Goal: Task Accomplishment & Management: Manage account settings

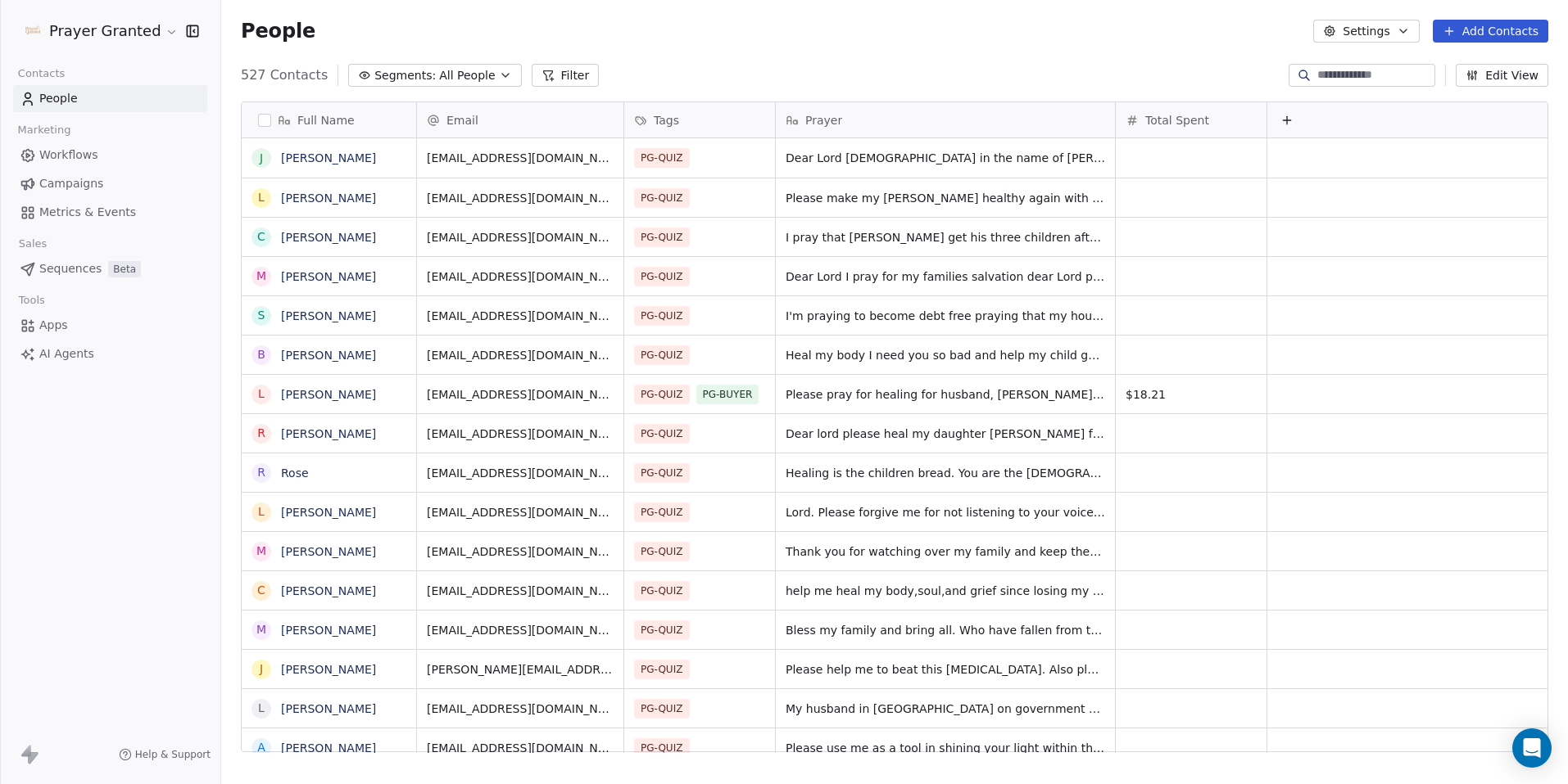
scroll to position [678, 1334]
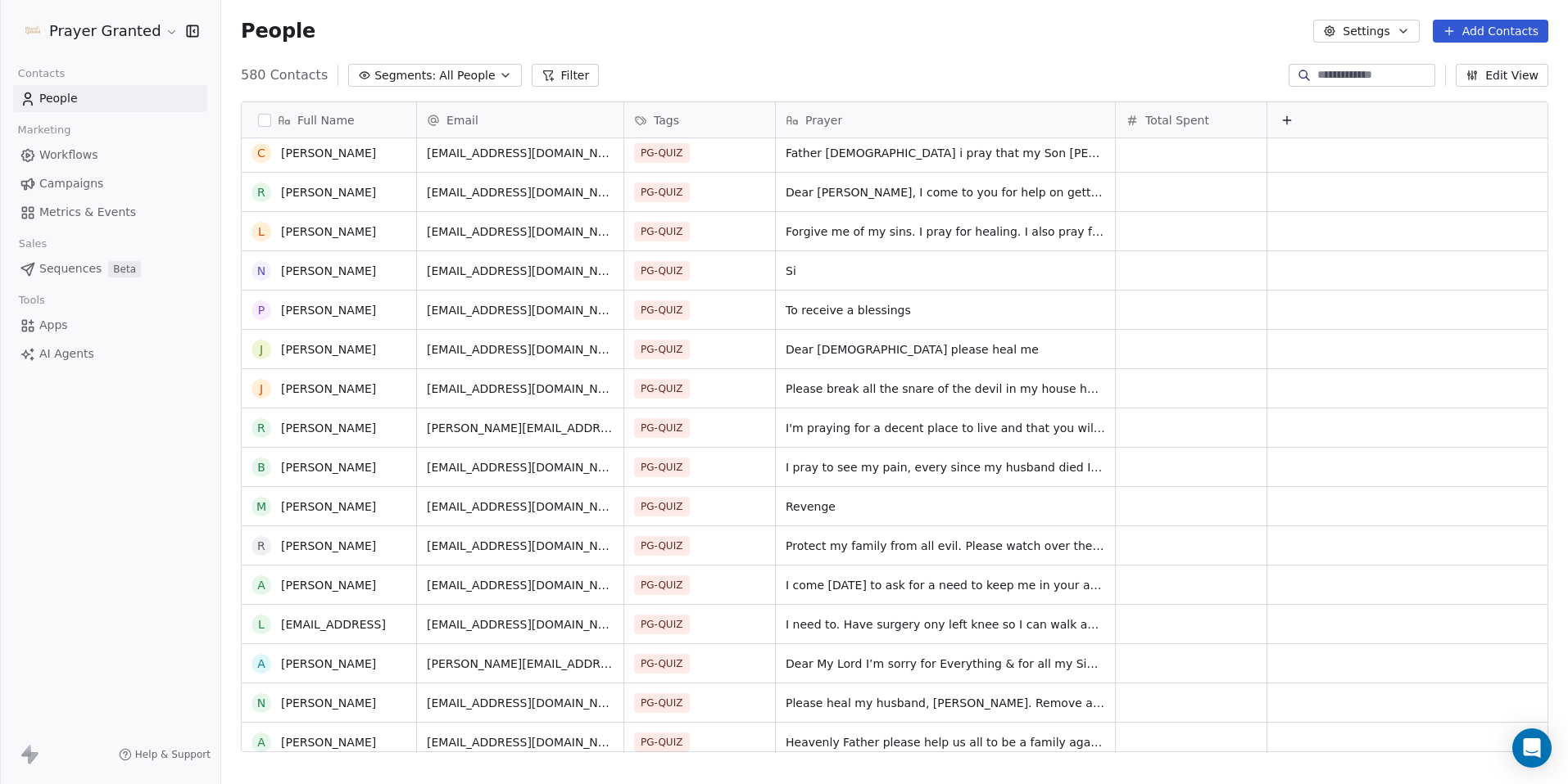
scroll to position [221, 0]
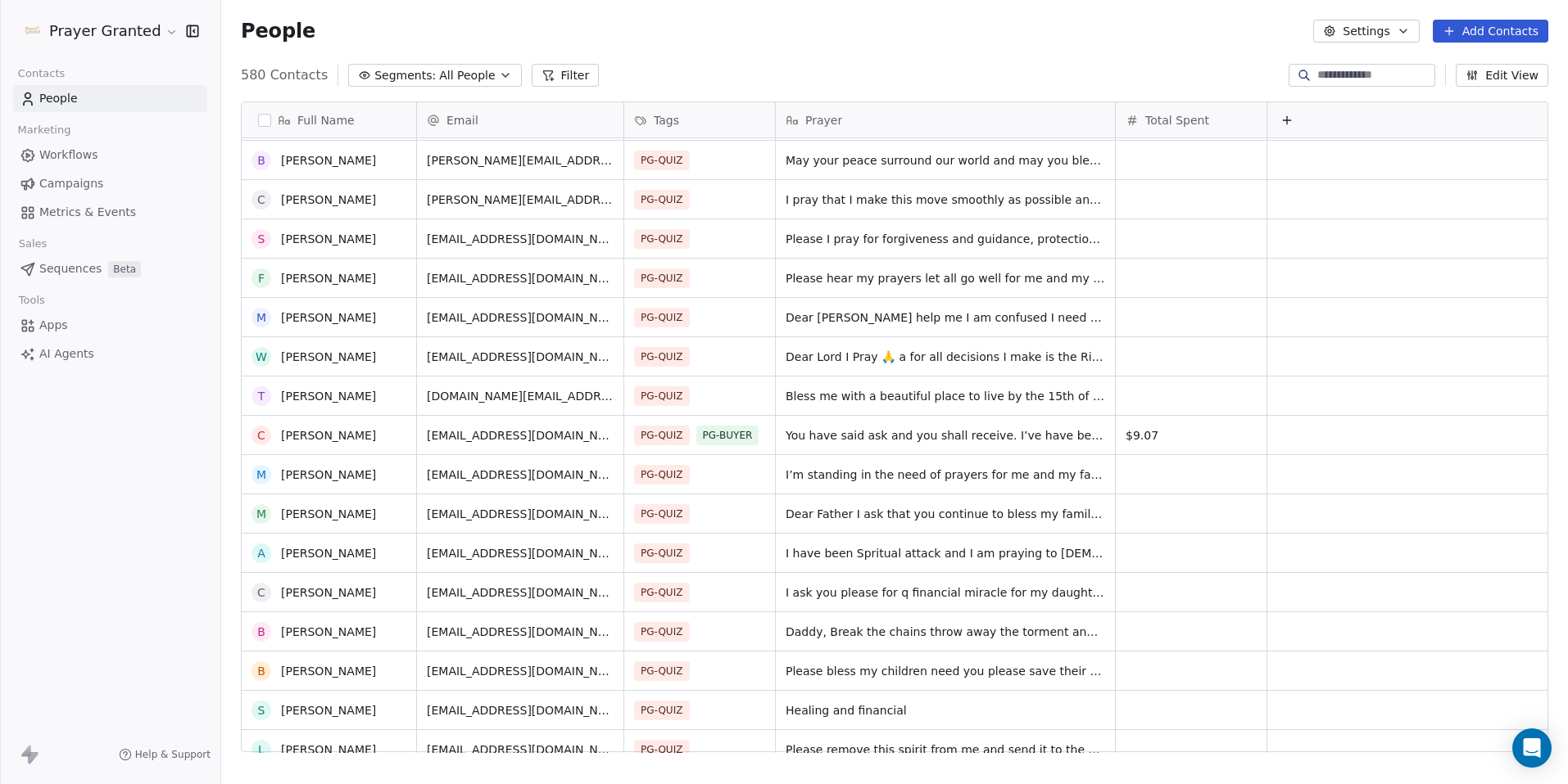
scroll to position [1682, 0]
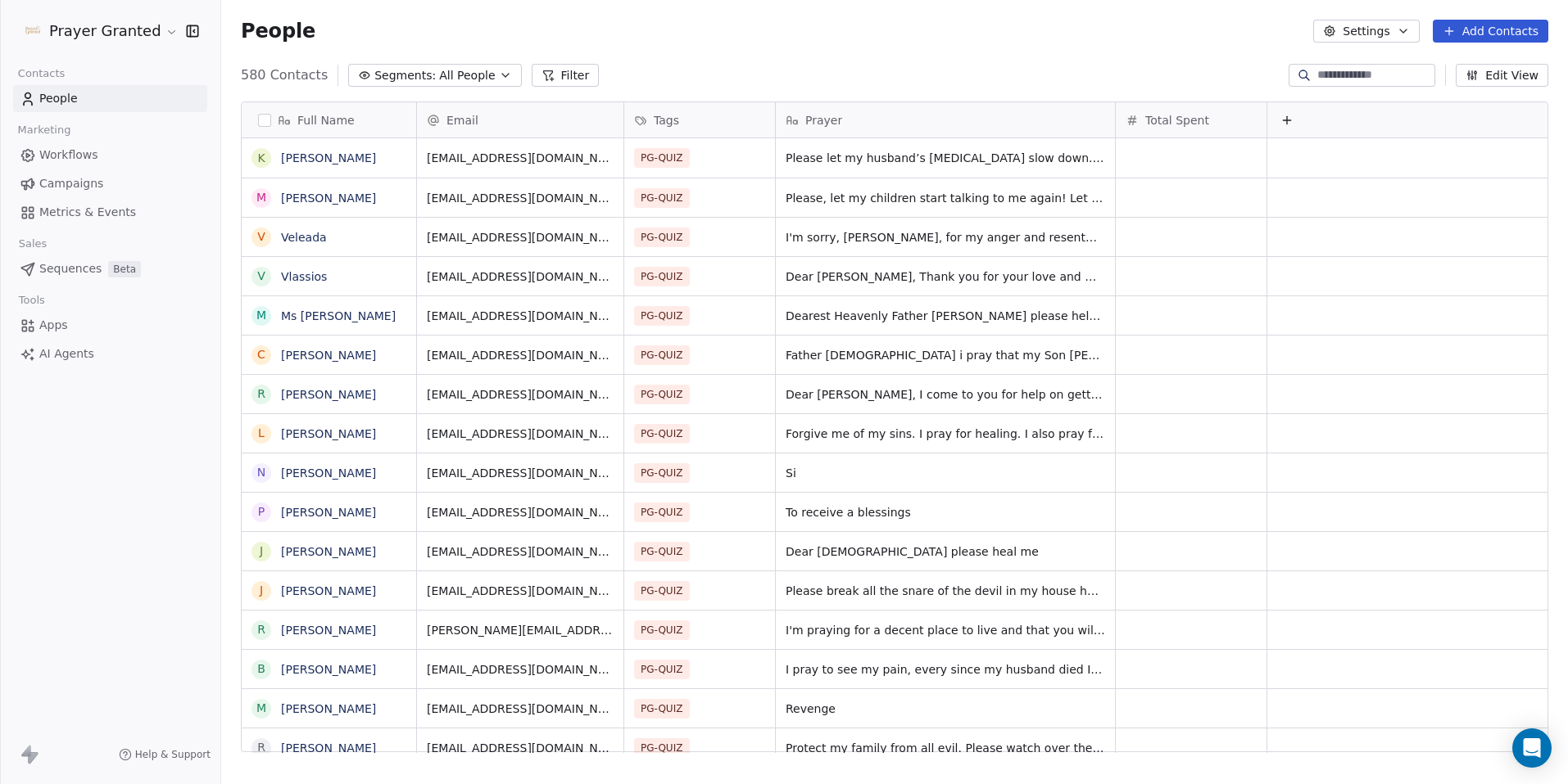
scroll to position [678, 1334]
click at [80, 156] on span "Workflows" at bounding box center [69, 155] width 59 height 17
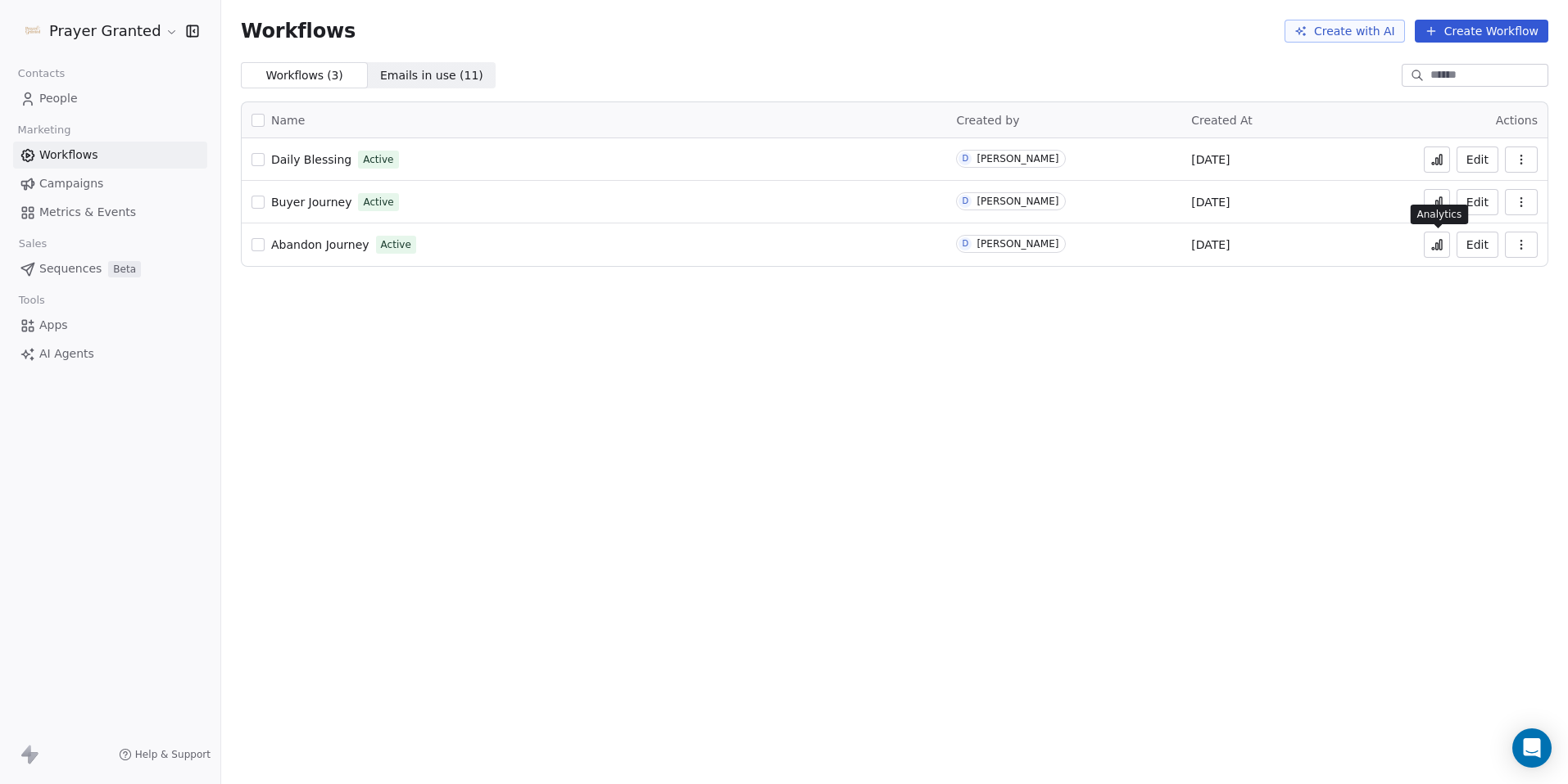
click at [1445, 248] on button at bounding box center [1436, 245] width 26 height 26
click at [52, 159] on span "Workflows" at bounding box center [69, 155] width 59 height 17
click at [323, 248] on span "Abandon Journey" at bounding box center [319, 245] width 99 height 13
click at [56, 98] on span "People" at bounding box center [59, 98] width 39 height 17
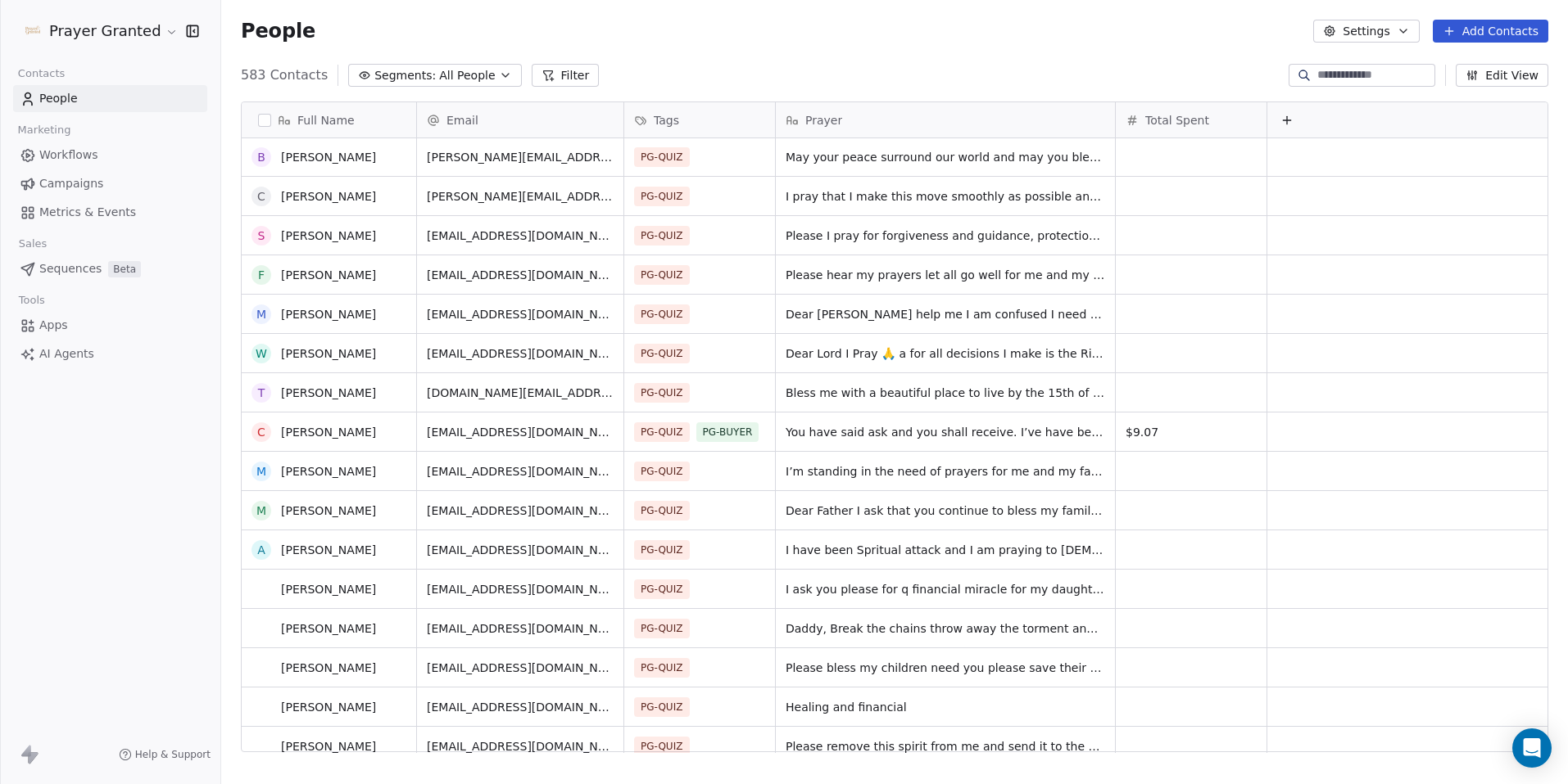
scroll to position [1557, 0]
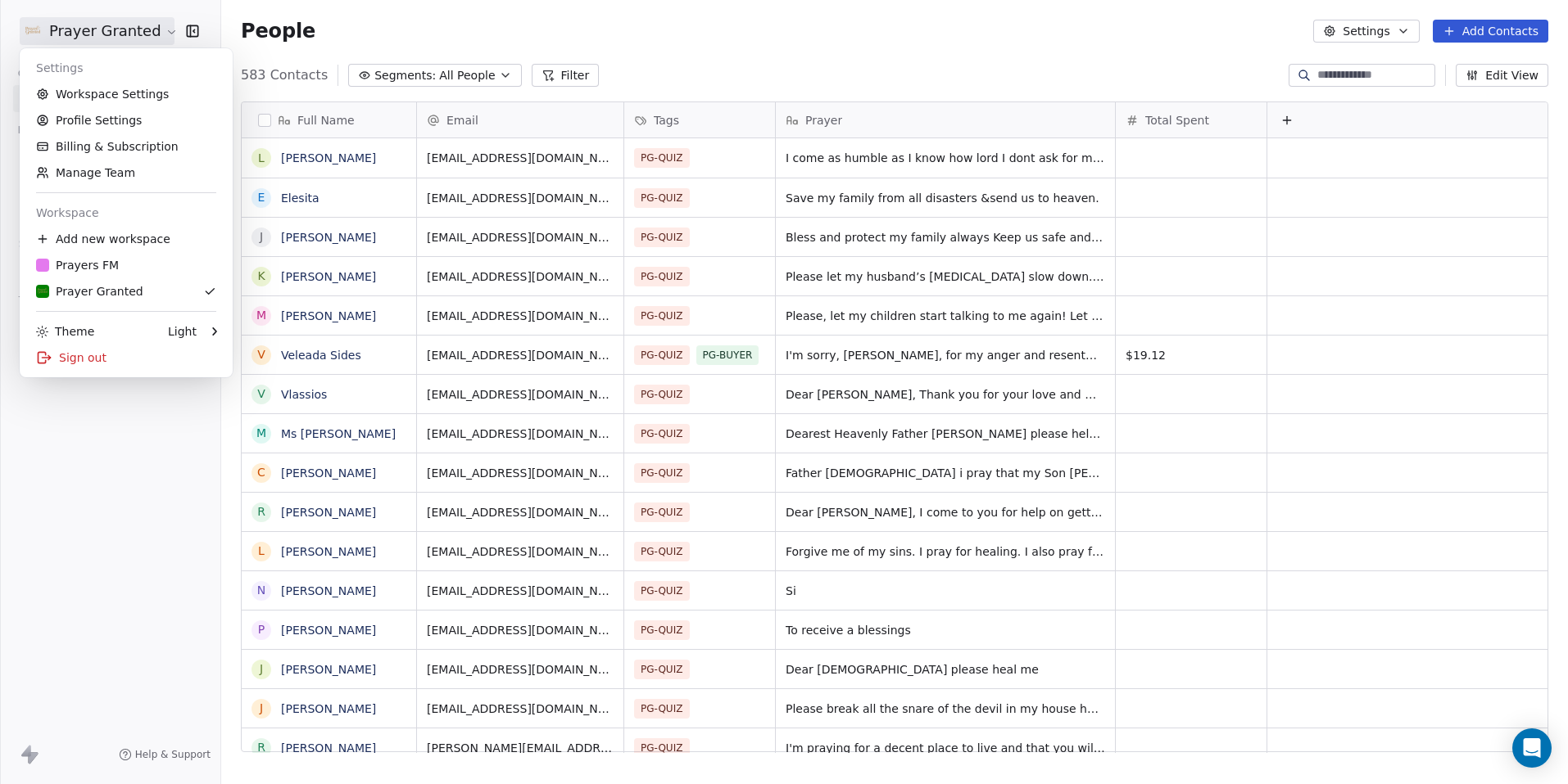
click at [78, 39] on html "Prayer Granted Contacts People Marketing Workflows Campaigns Metrics & Events S…" at bounding box center [784, 392] width 1568 height 784
click at [76, 144] on link "Billing & Subscription" at bounding box center [125, 146] width 200 height 26
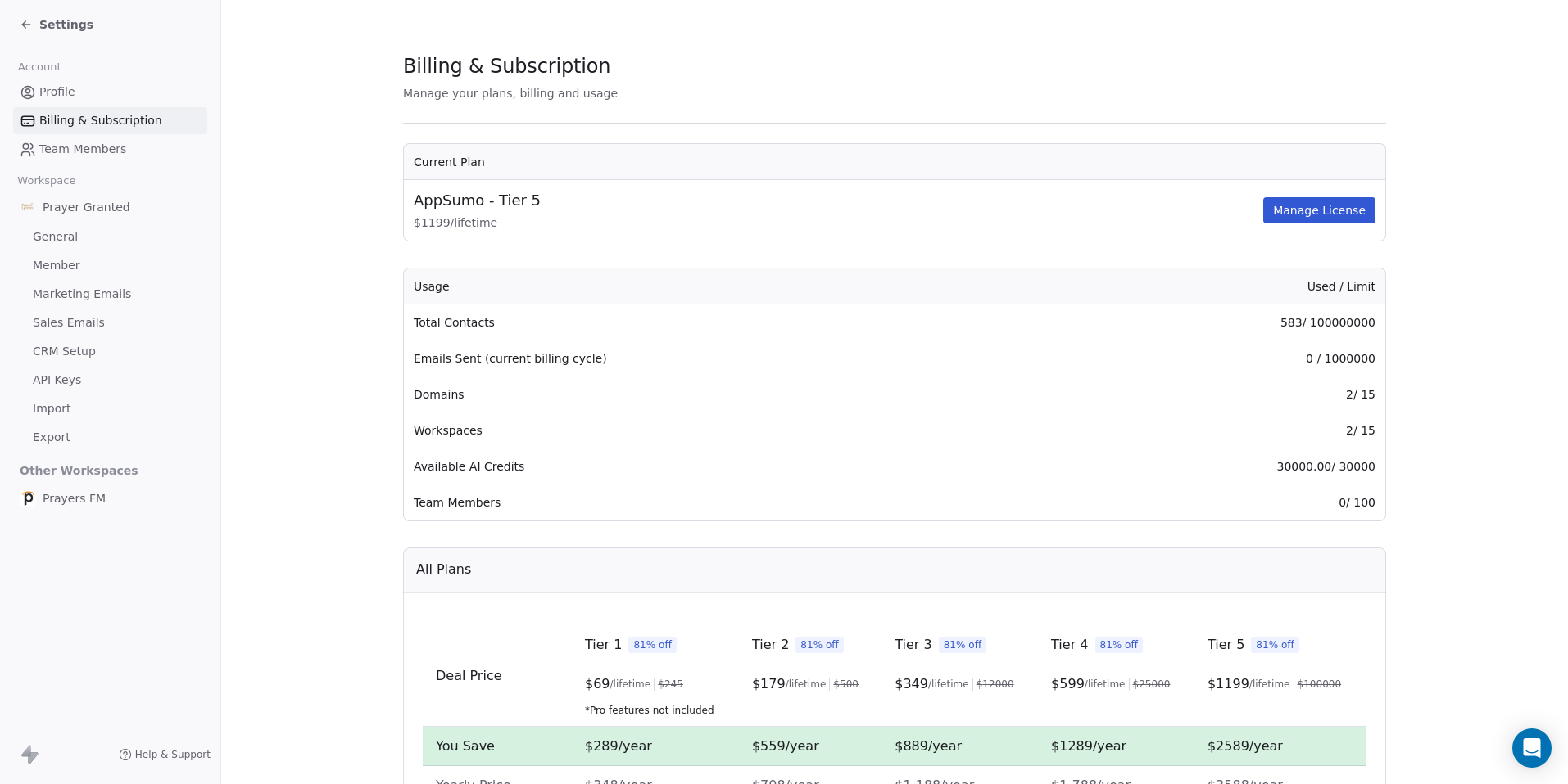
click at [54, 19] on span "Settings" at bounding box center [66, 25] width 54 height 17
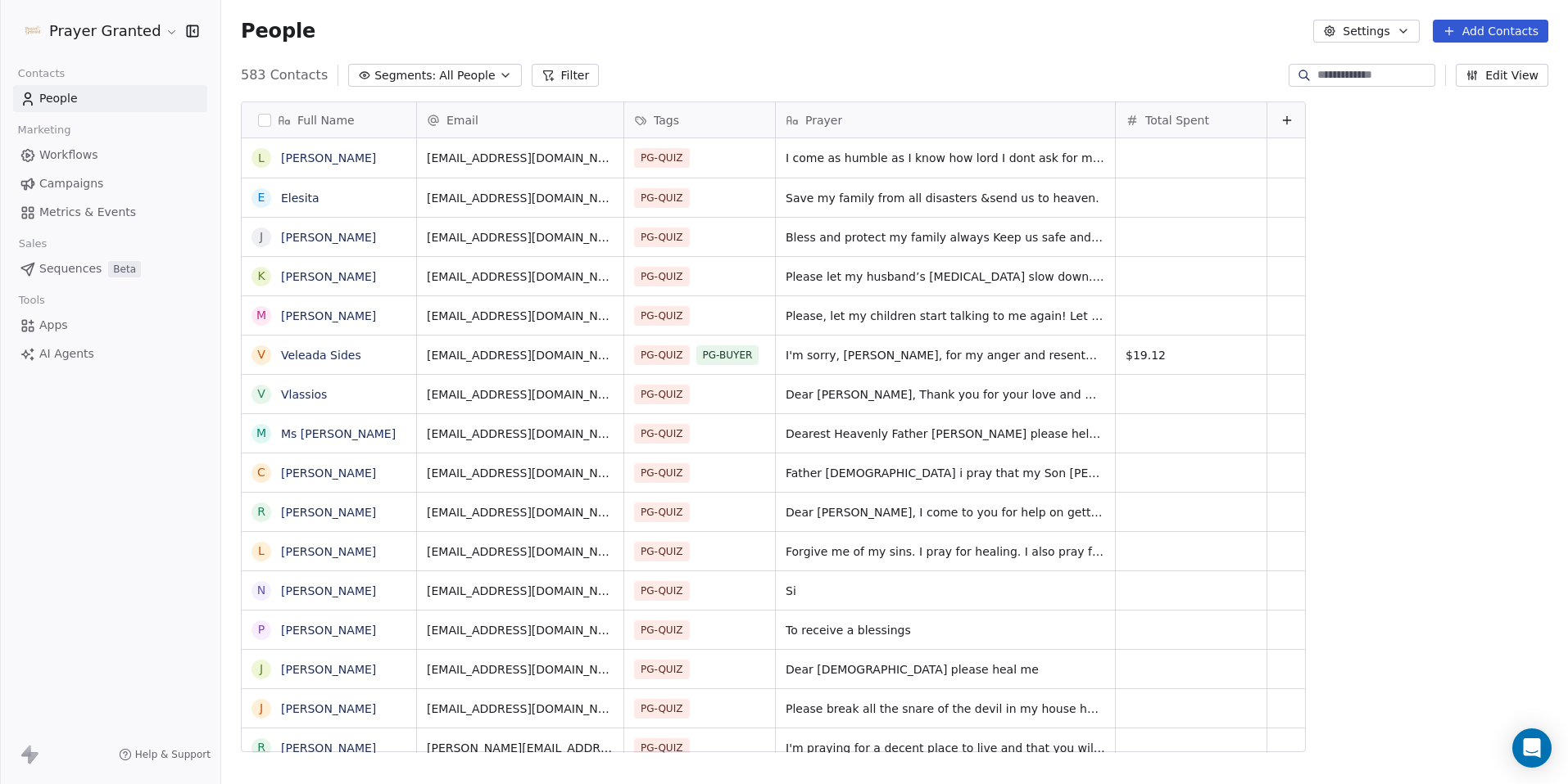
scroll to position [678, 1334]
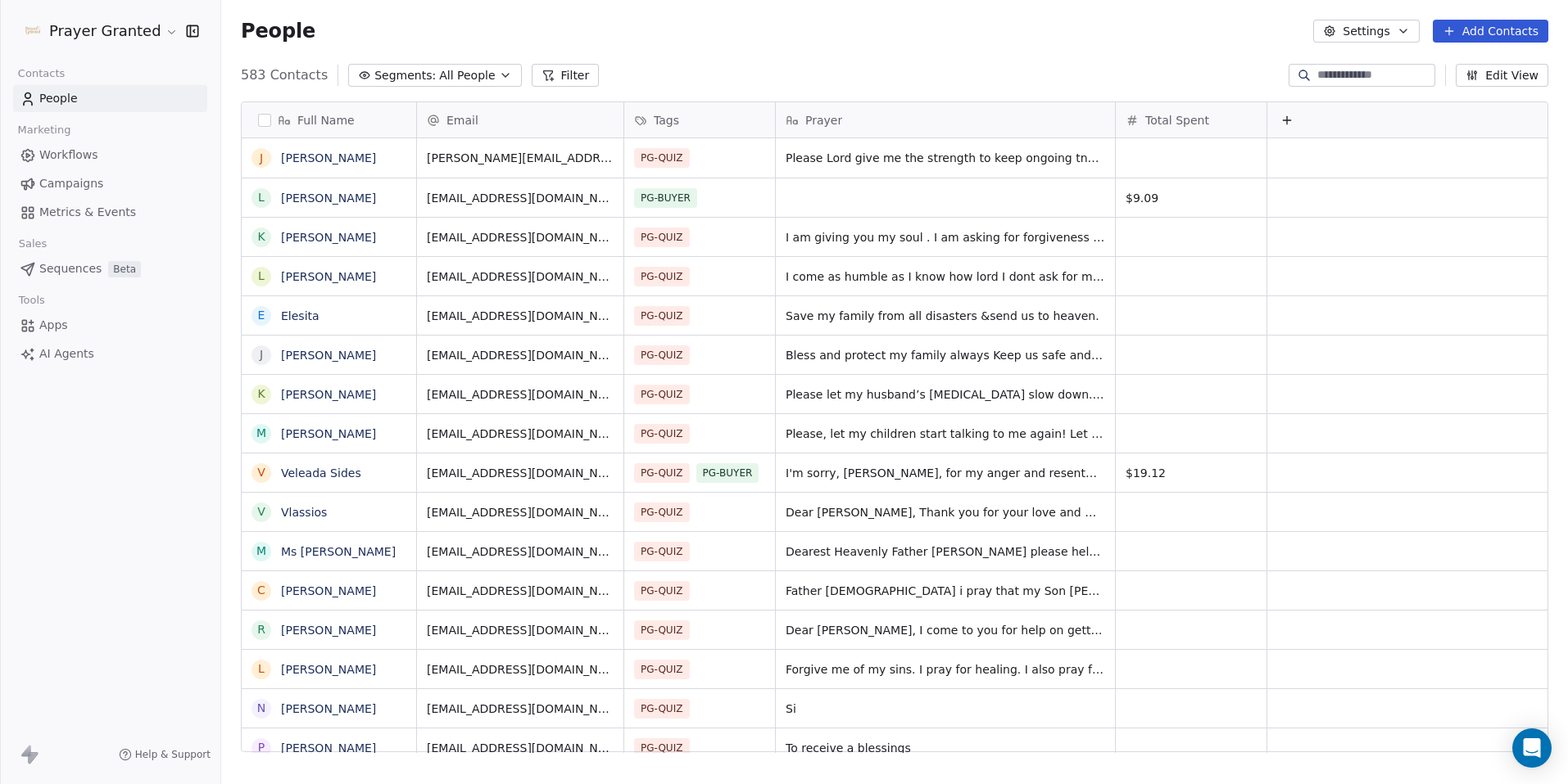
click at [60, 99] on span "People" at bounding box center [59, 98] width 39 height 17
click at [730, 272] on div "PG-QUIZ" at bounding box center [684, 276] width 100 height 19
click at [694, 309] on div "PG-BUYER" at bounding box center [719, 319] width 178 height 26
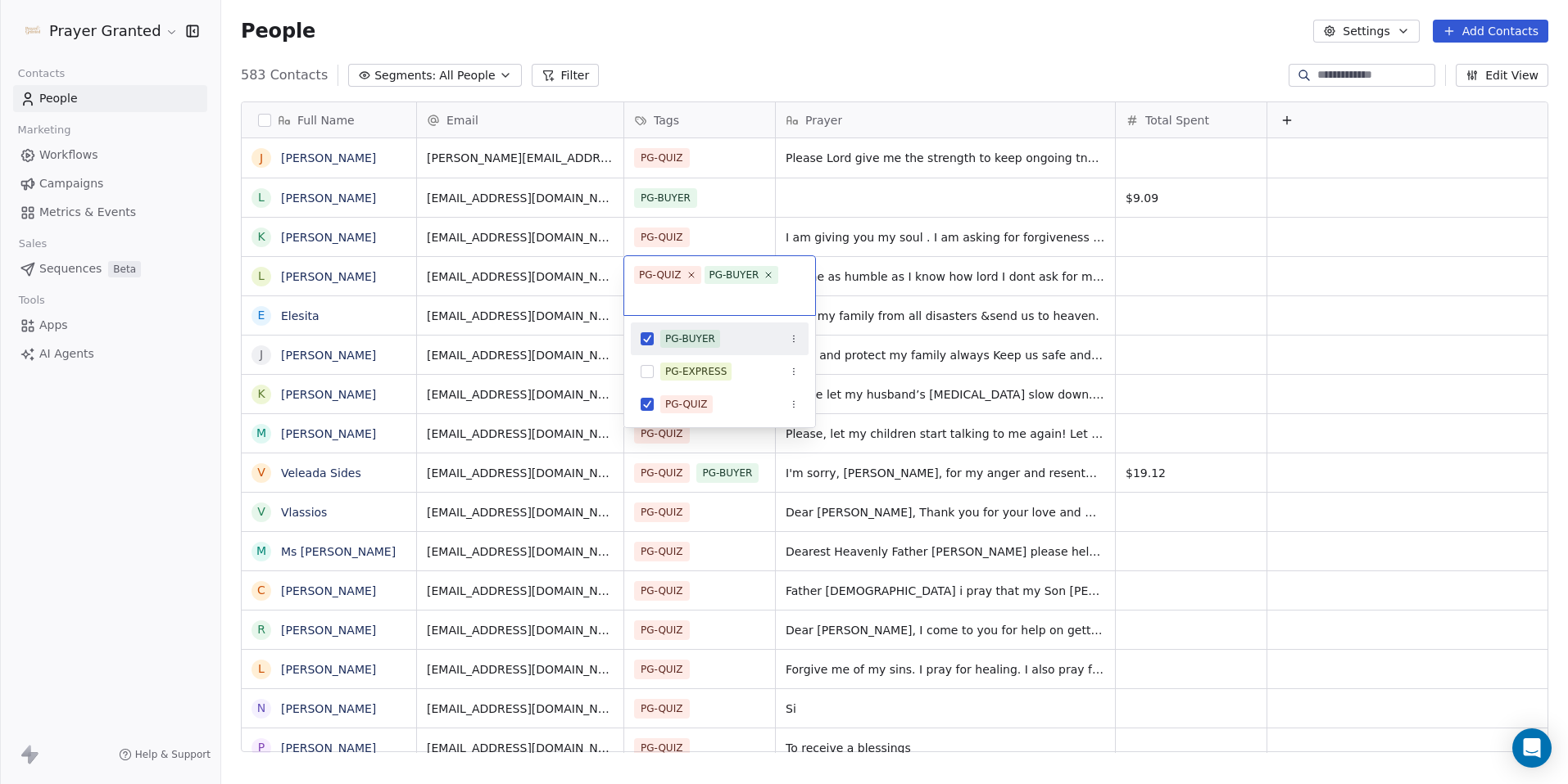
click at [884, 306] on html "Prayer Granted Contacts People Marketing Workflows Campaigns Metrics & Events S…" at bounding box center [784, 392] width 1568 height 784
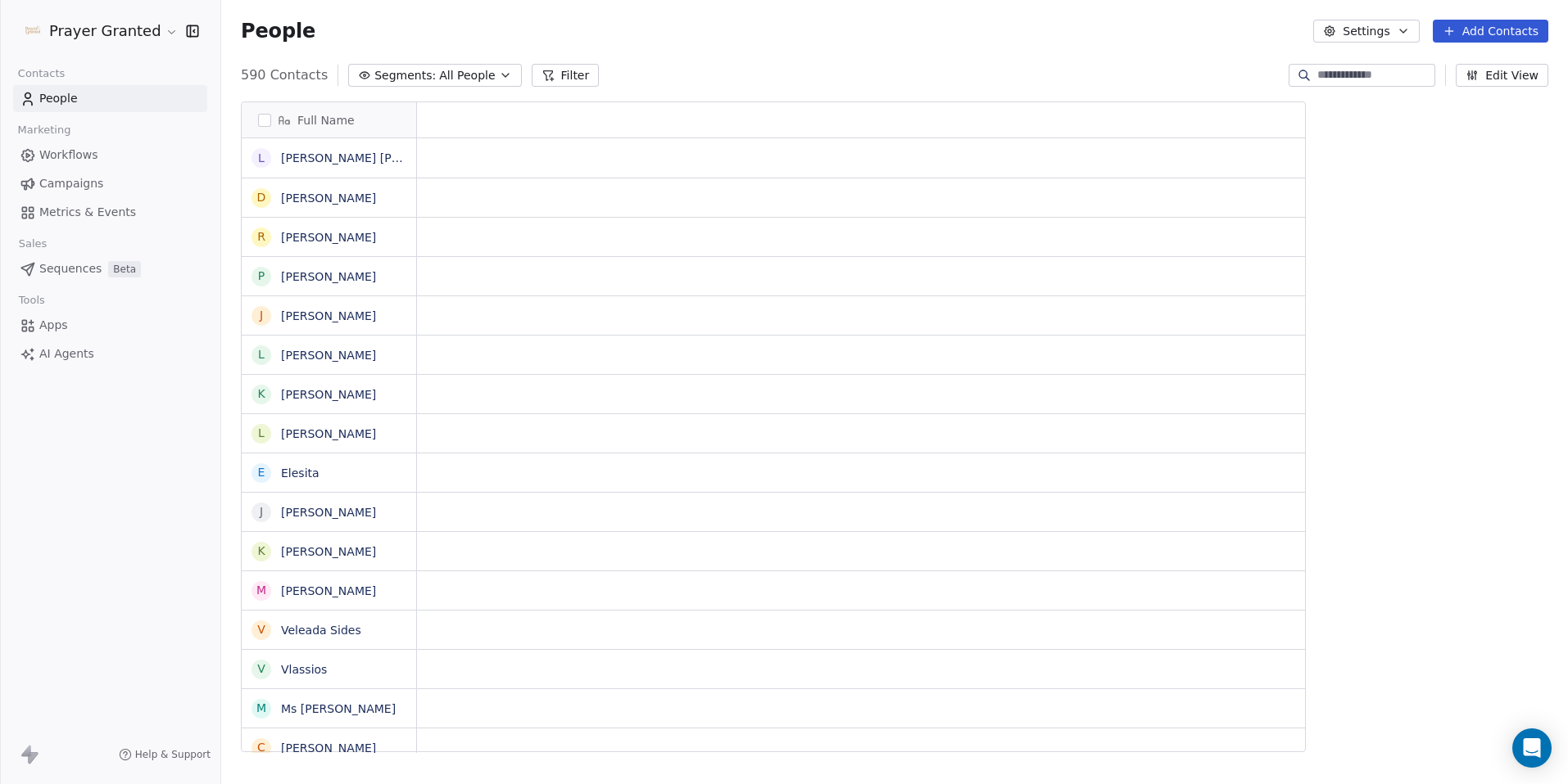
scroll to position [678, 1334]
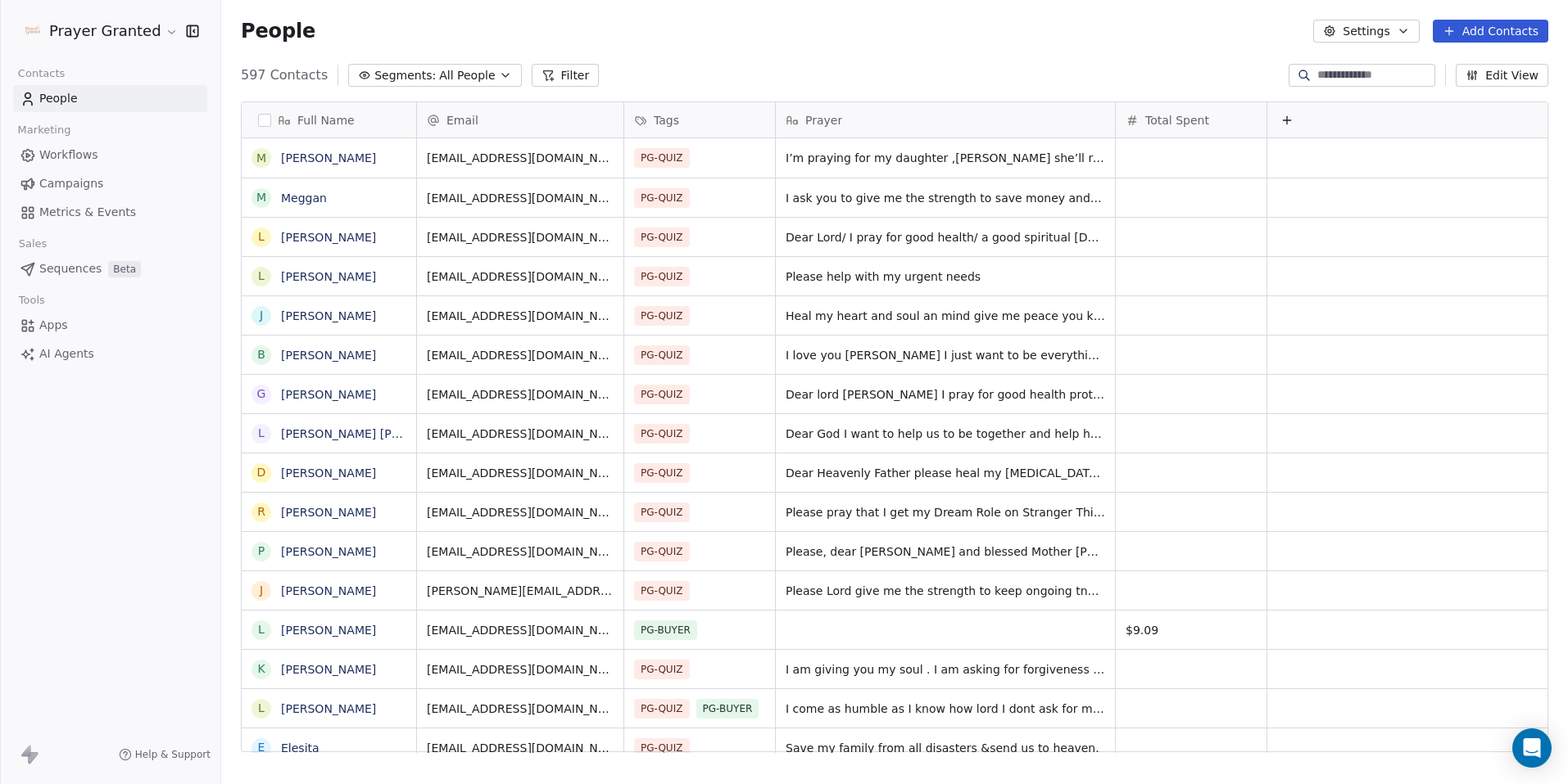
scroll to position [678, 1334]
click at [1209, 120] on div "Full Name m [PERSON_NAME] M [PERSON_NAME] L [PERSON_NAME] B [PERSON_NAME] L [PE…" at bounding box center [894, 427] width 1306 height 651
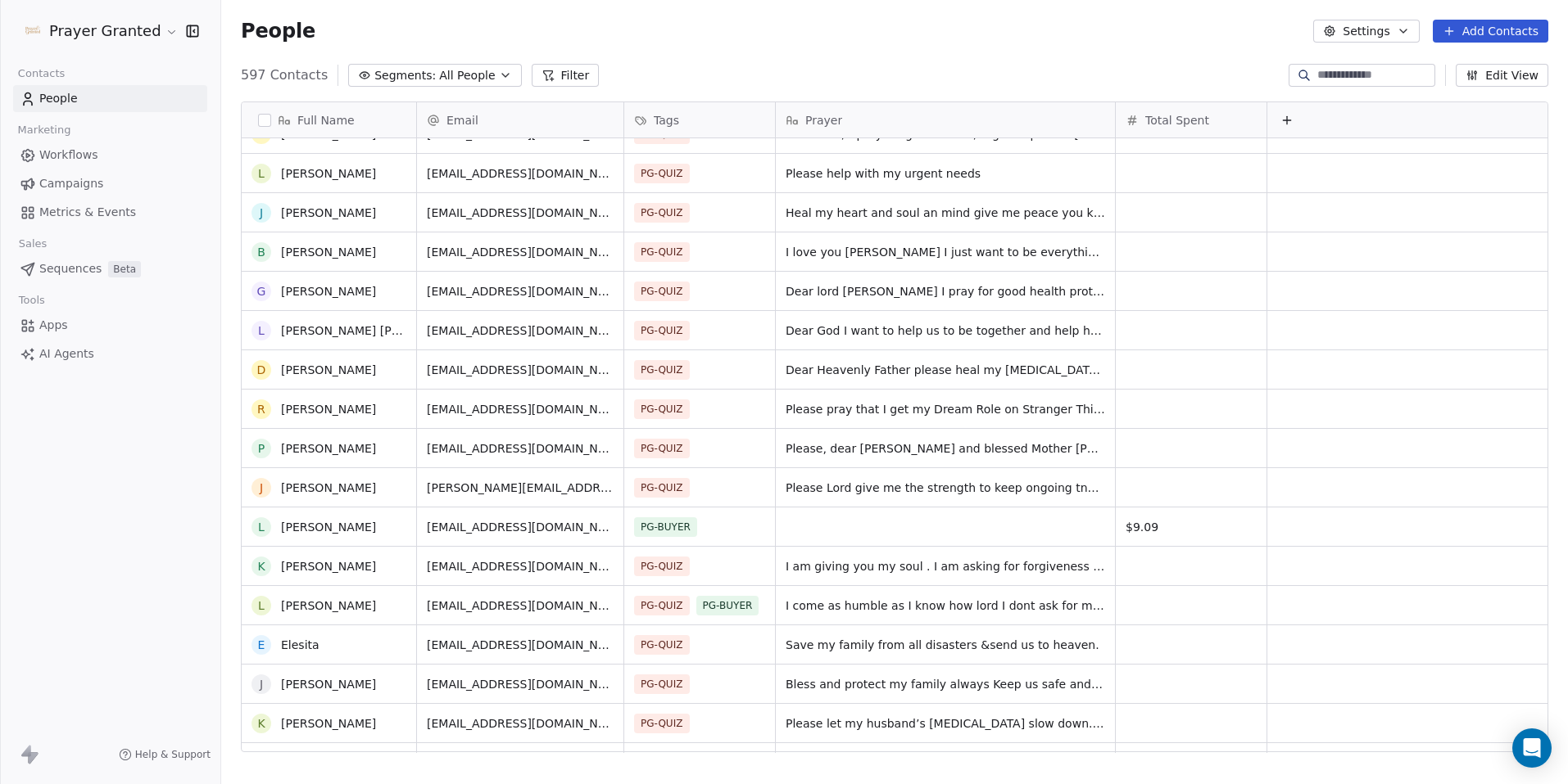
scroll to position [0, 0]
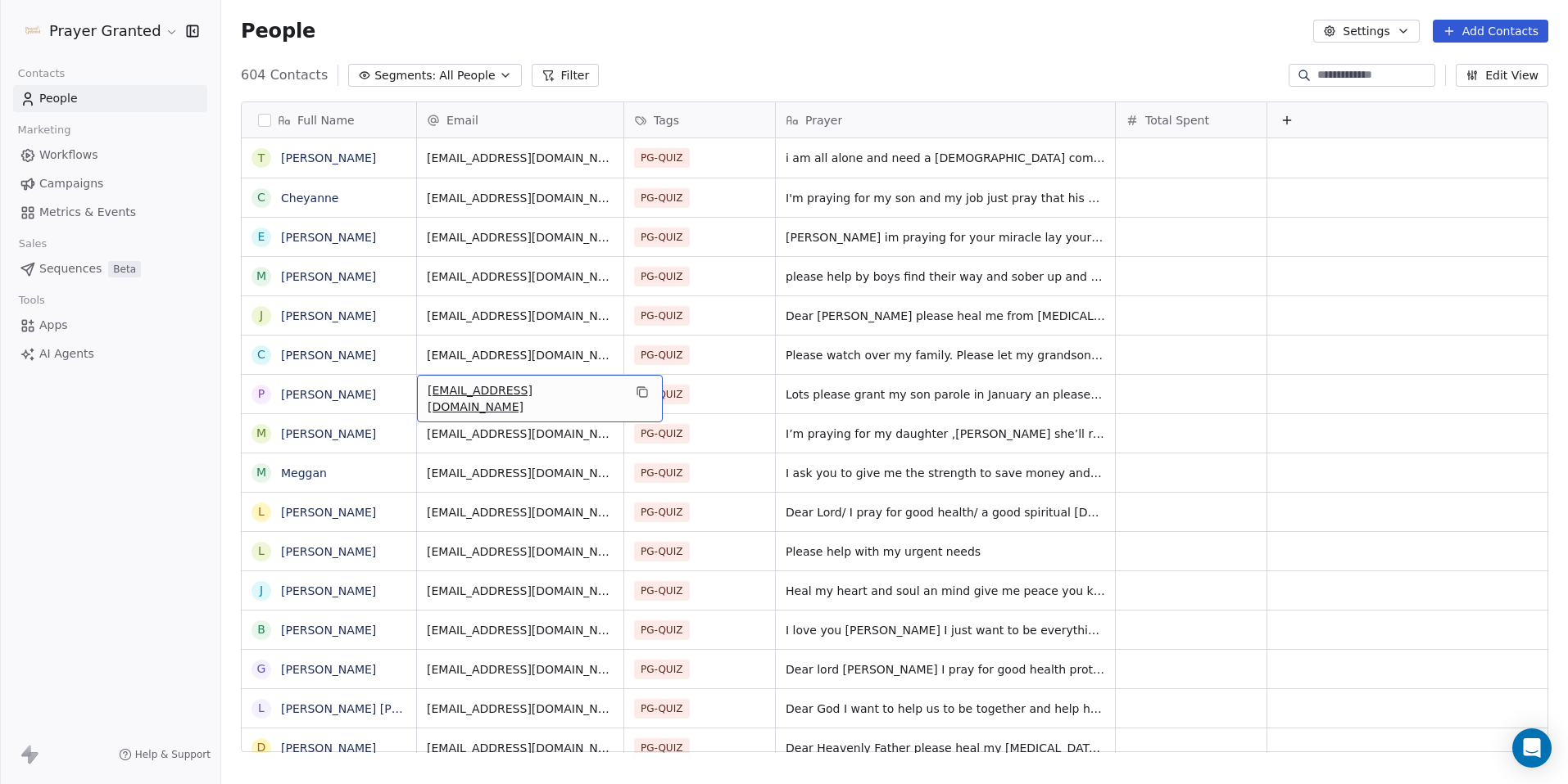
click at [545, 397] on span "[EMAIL_ADDRESS][DOMAIN_NAME]" at bounding box center [525, 398] width 195 height 33
click at [545, 397] on input "**********" at bounding box center [521, 395] width 201 height 33
click at [543, 398] on input "**********" at bounding box center [521, 395] width 201 height 33
type input "**********"
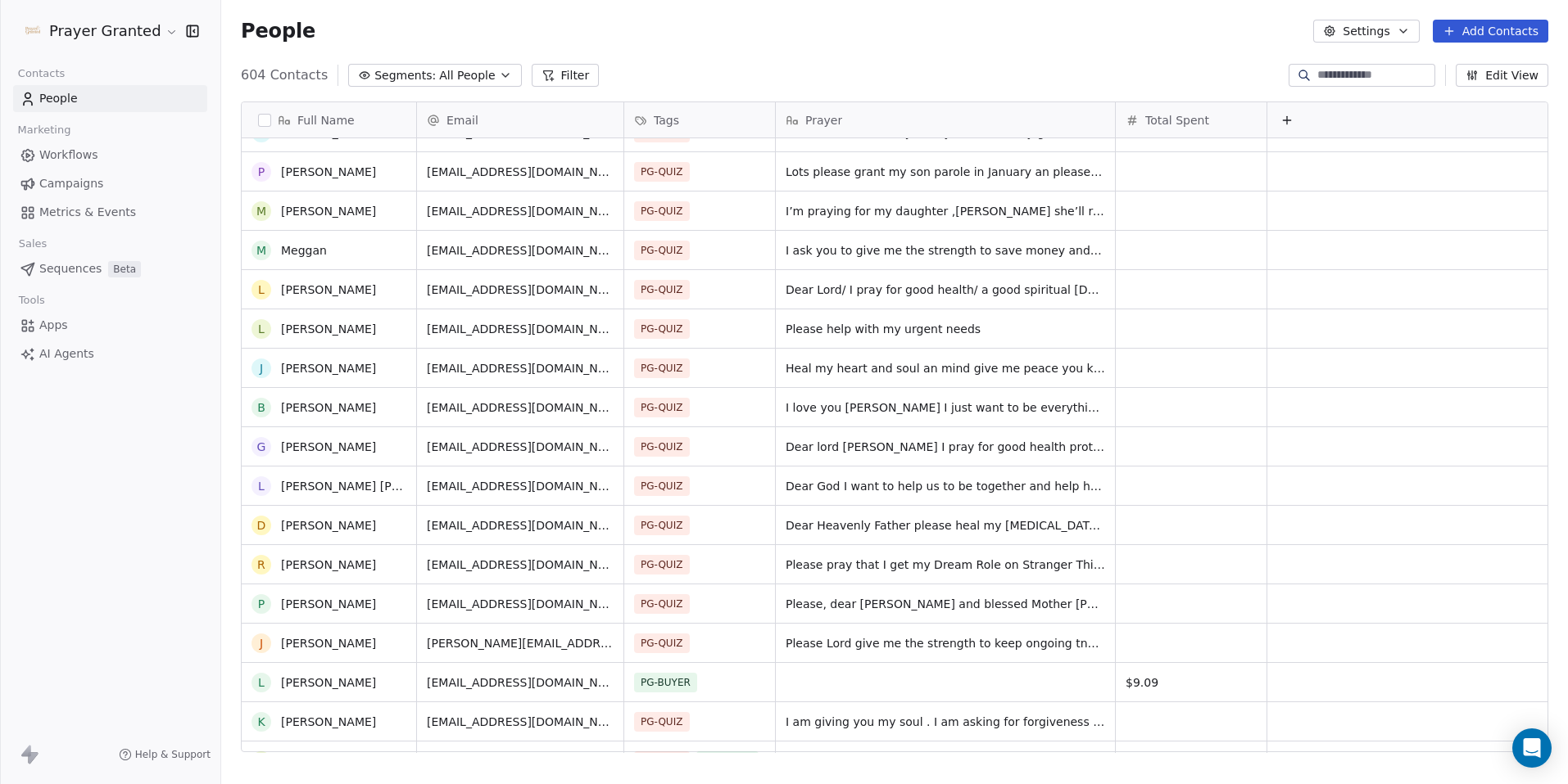
scroll to position [242, 0]
